Goal: Task Accomplishment & Management: Use online tool/utility

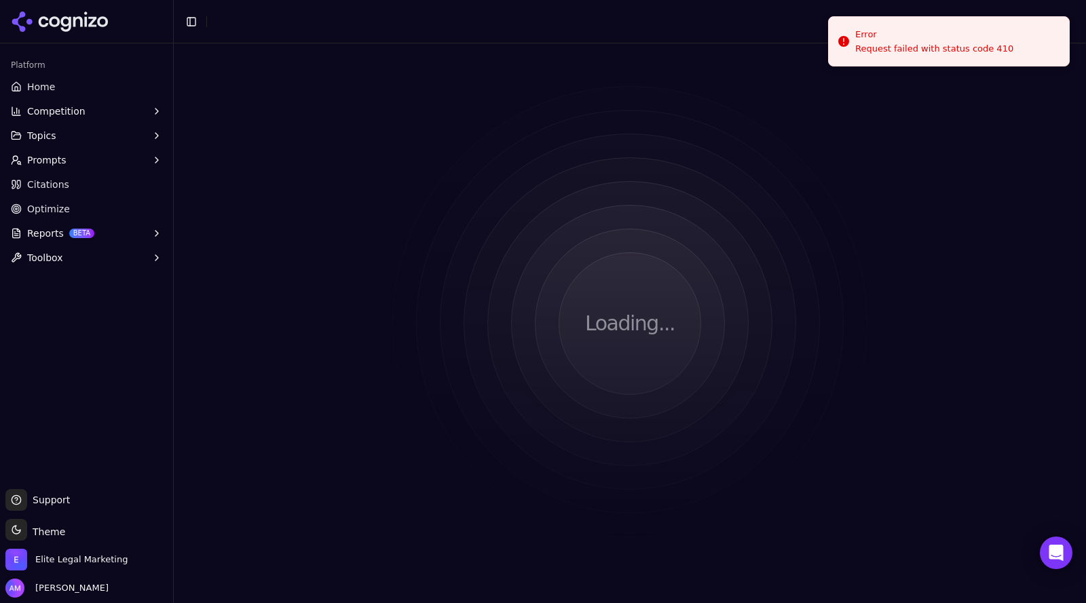
click at [56, 84] on html "Platform Home Competition Topics Prompts Citations Optimize Reports BETA Toolbo…" at bounding box center [543, 301] width 1086 height 603
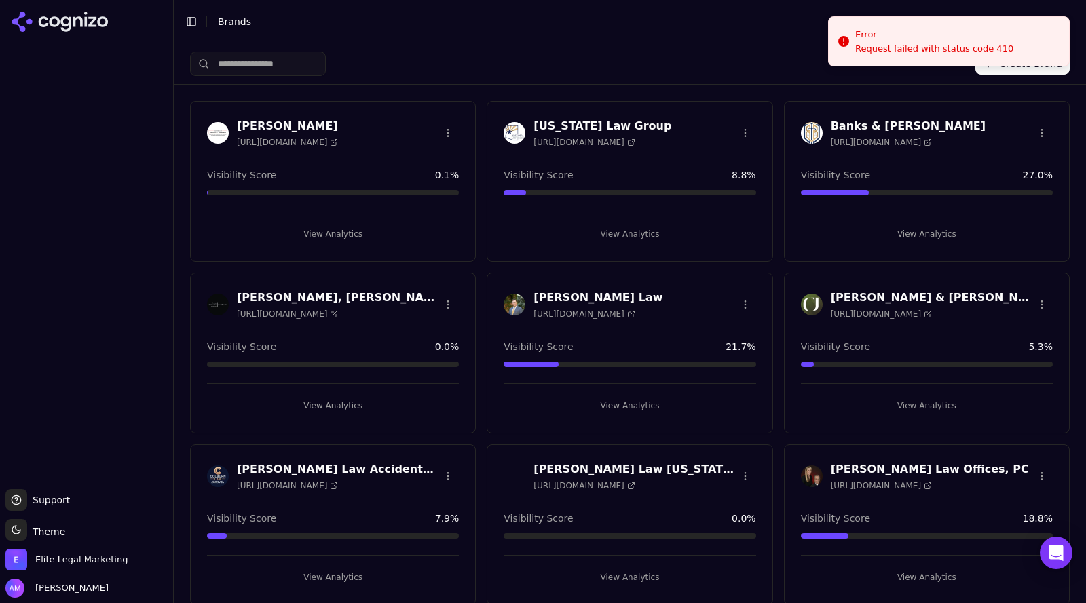
click at [885, 140] on span "[URL][DOMAIN_NAME]" at bounding box center [881, 142] width 101 height 11
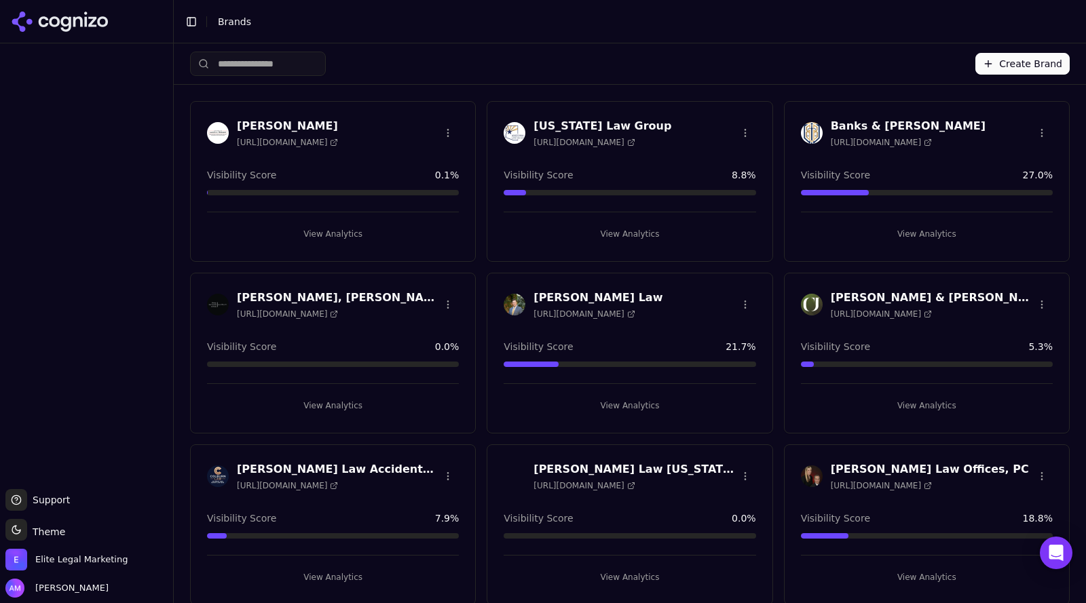
click at [917, 236] on button "View Analytics" at bounding box center [927, 234] width 252 height 22
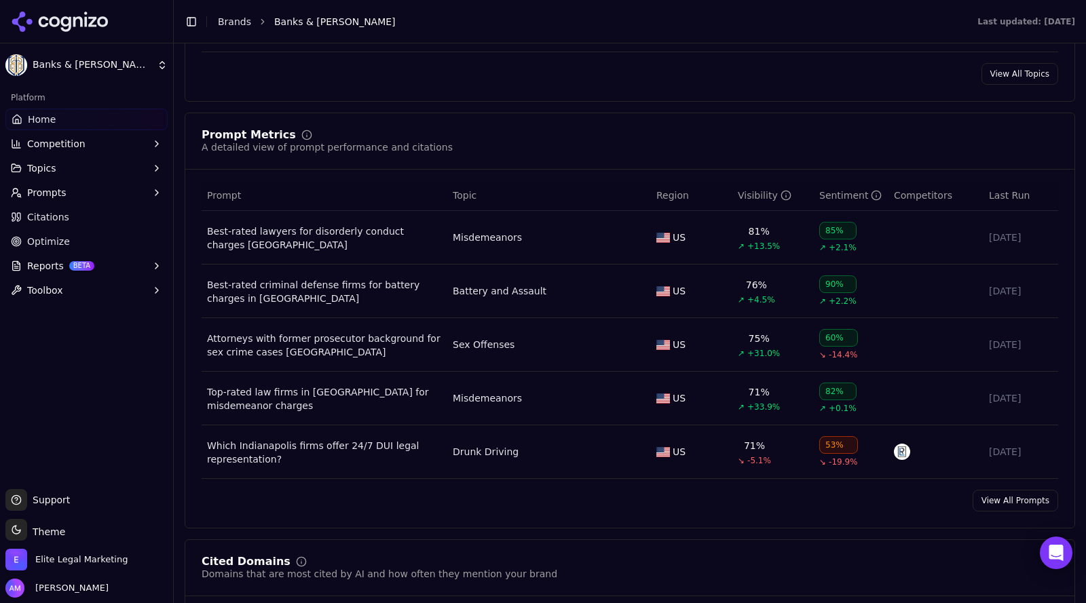
scroll to position [951, 0]
